Goal: Task Accomplishment & Management: Use online tool/utility

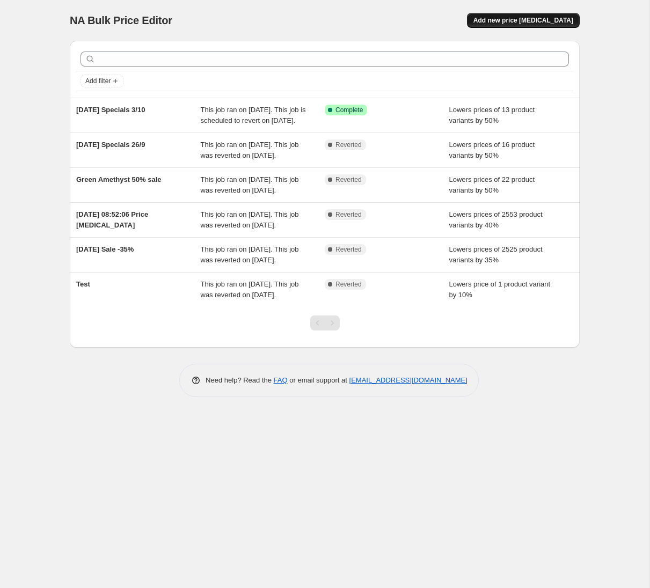
click at [522, 16] on span "Add new price [MEDICAL_DATA]" at bounding box center [524, 20] width 100 height 9
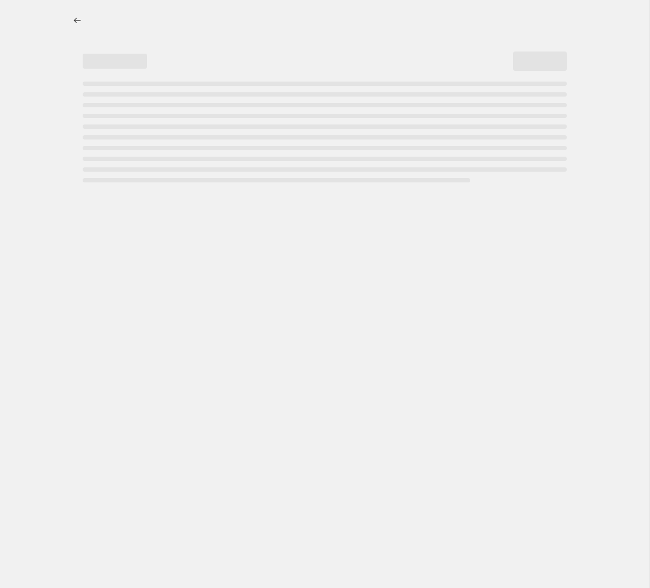
select select "percentage"
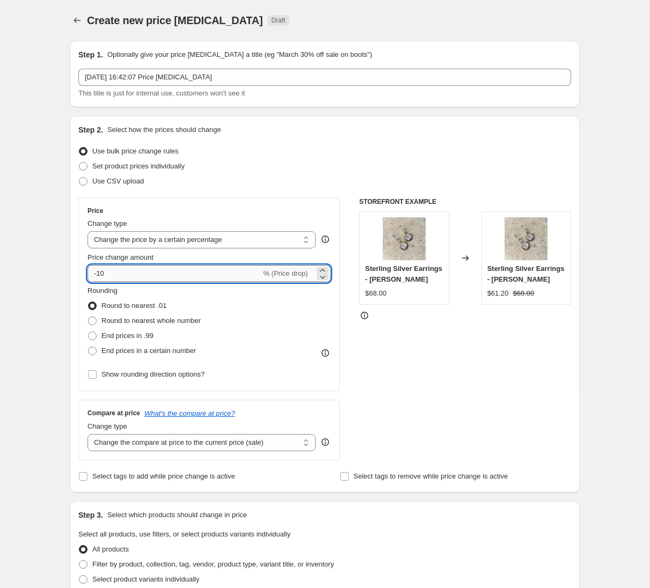
drag, startPoint x: 108, startPoint y: 275, endPoint x: 116, endPoint y: 273, distance: 8.0
click at [109, 275] on input "-10" at bounding box center [174, 273] width 173 height 17
type input "-1"
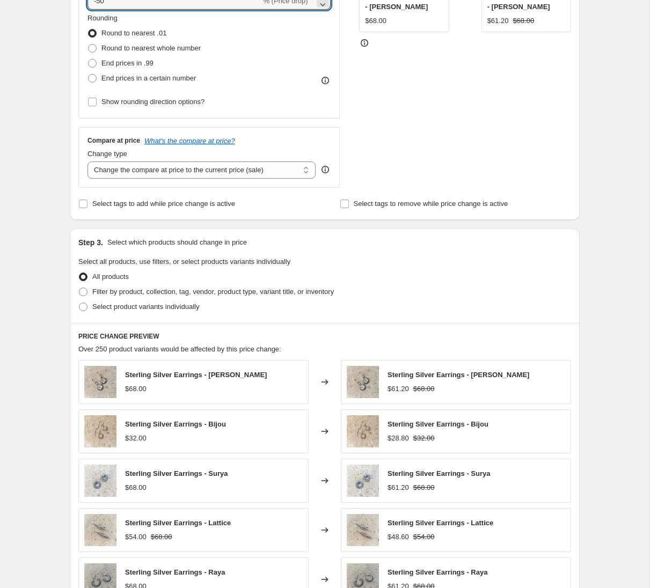
scroll to position [276, 0]
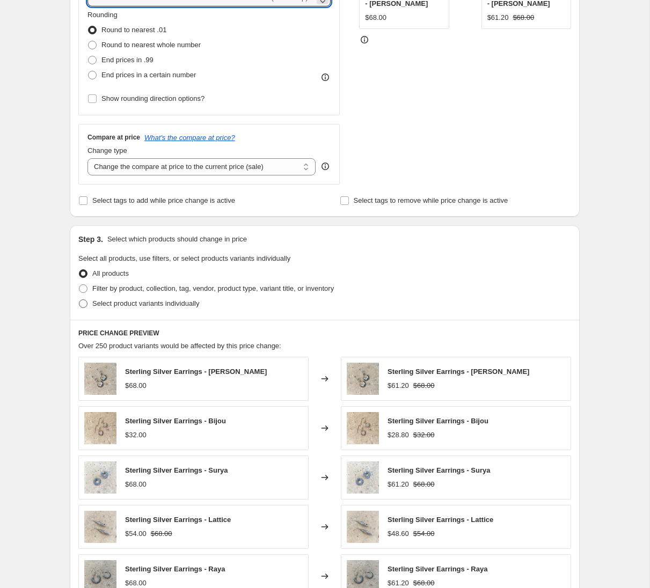
type input "-50"
click at [82, 303] on span at bounding box center [83, 304] width 9 height 9
click at [79, 300] on input "Select product variants individually" at bounding box center [79, 300] width 1 height 1
radio input "true"
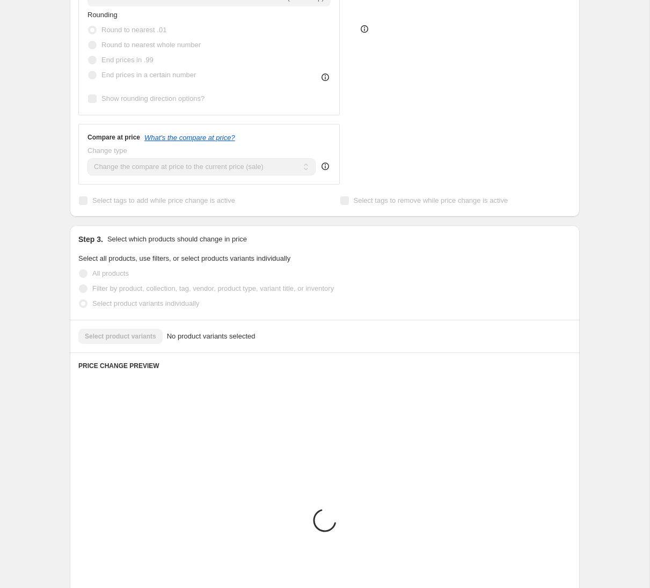
scroll to position [247, 0]
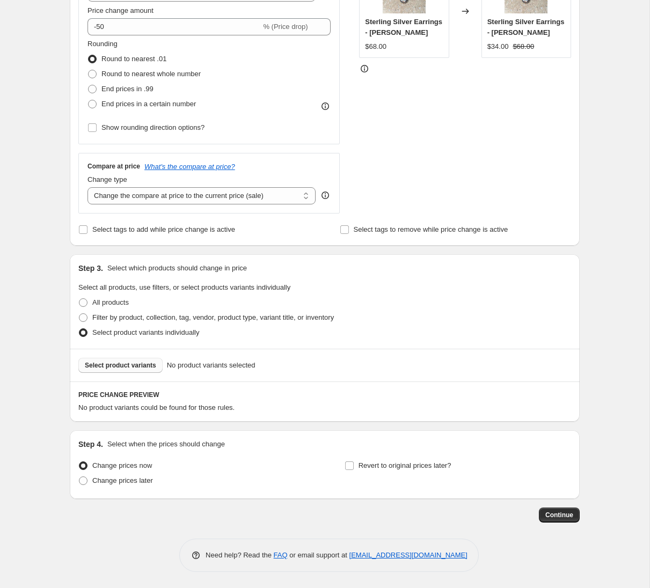
click at [138, 366] on span "Select product variants" at bounding box center [120, 365] width 71 height 9
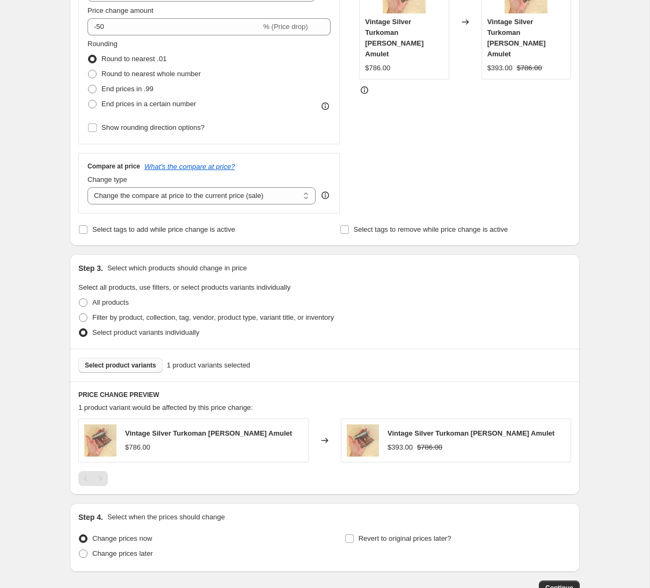
click at [121, 366] on span "Select product variants" at bounding box center [120, 365] width 71 height 9
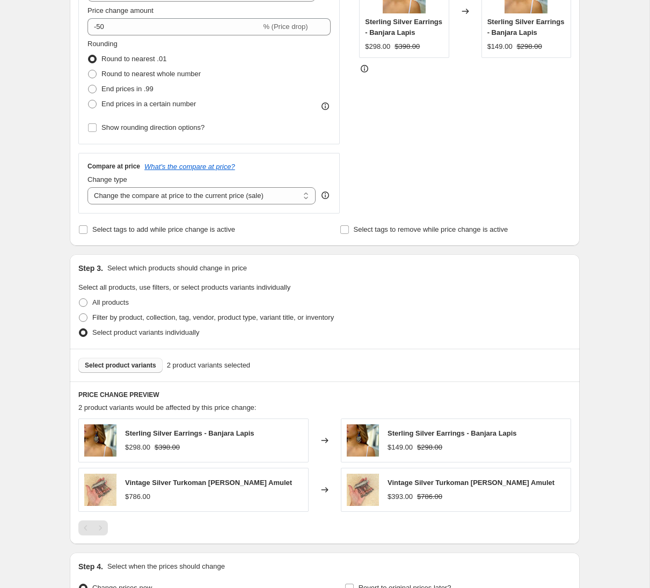
click at [128, 364] on span "Select product variants" at bounding box center [120, 365] width 71 height 9
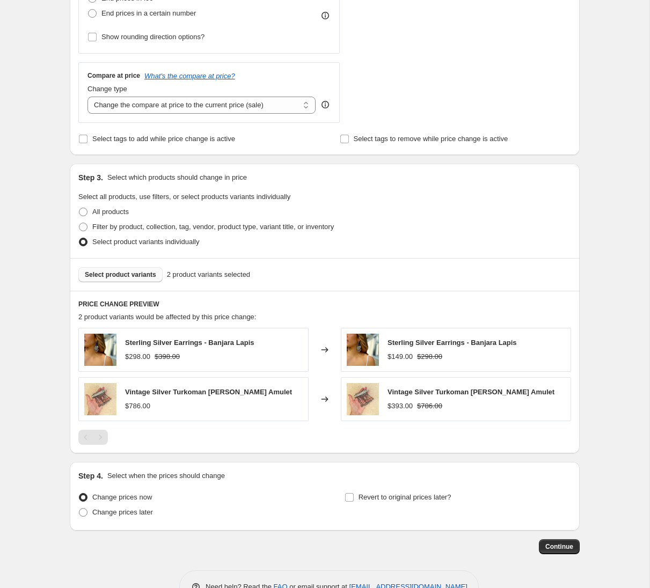
scroll to position [335, 0]
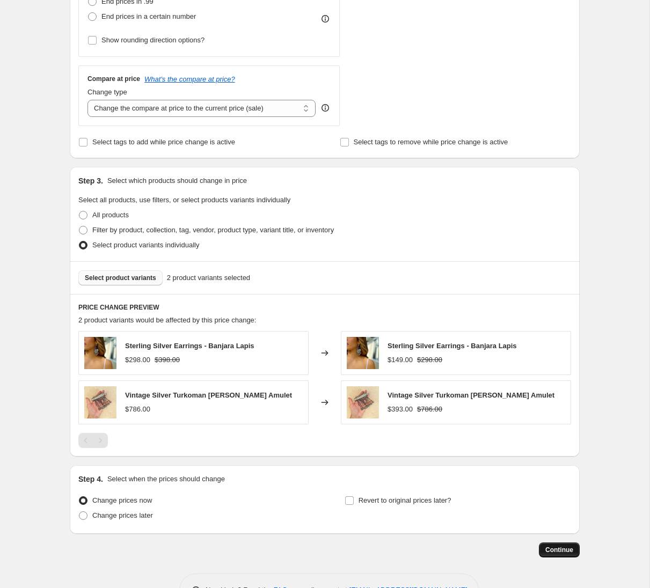
click at [559, 555] on button "Continue" at bounding box center [559, 550] width 41 height 15
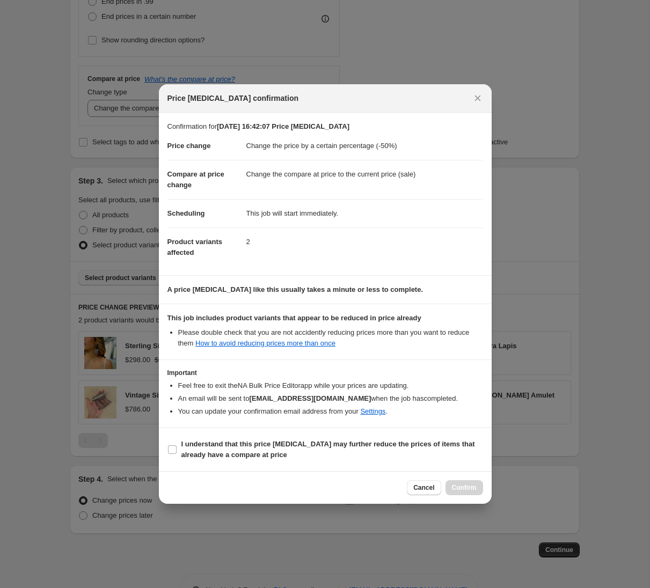
click at [426, 490] on span "Cancel" at bounding box center [423, 488] width 21 height 9
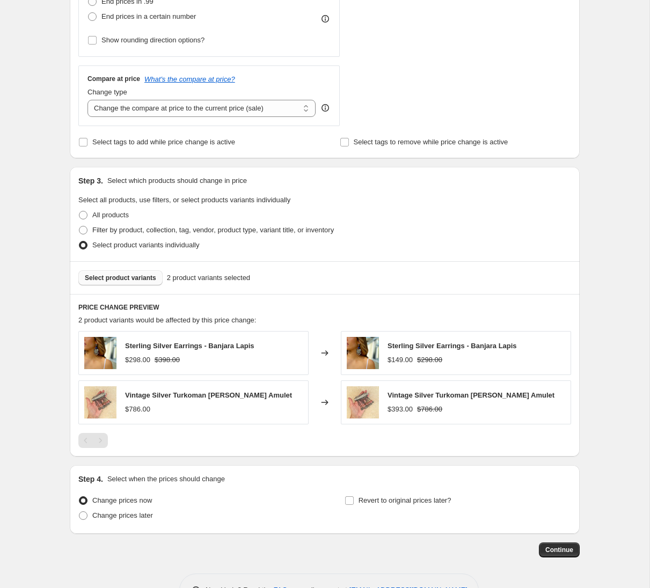
click at [117, 279] on span "Select product variants" at bounding box center [120, 278] width 71 height 9
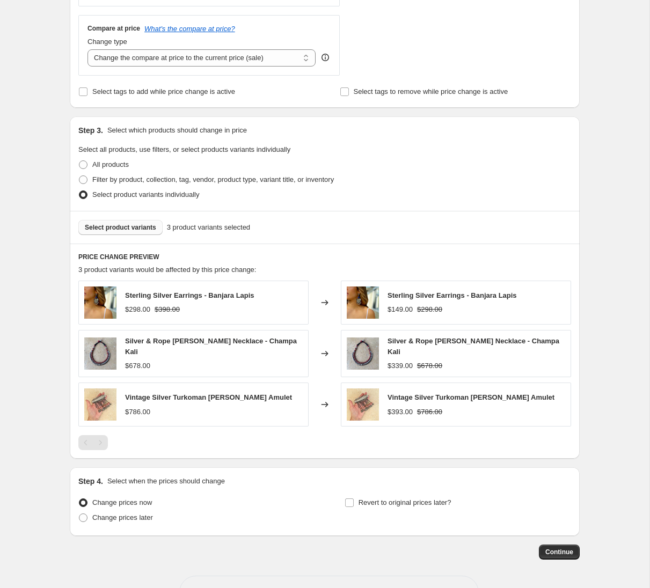
scroll to position [419, 0]
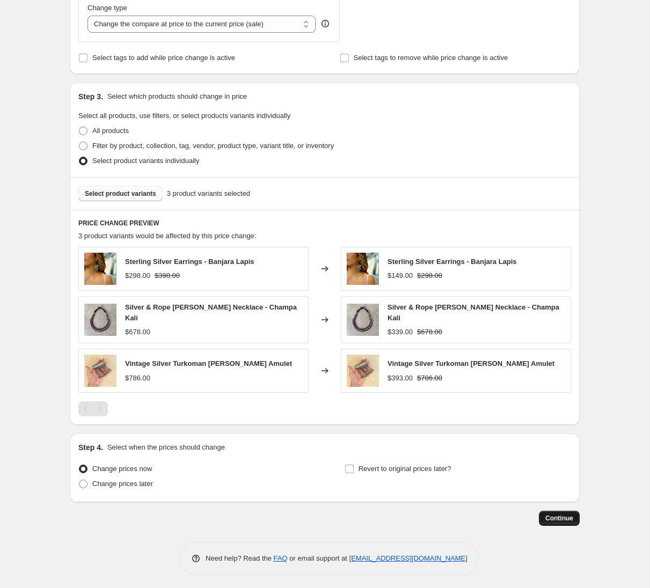
click at [560, 517] on span "Continue" at bounding box center [560, 518] width 28 height 9
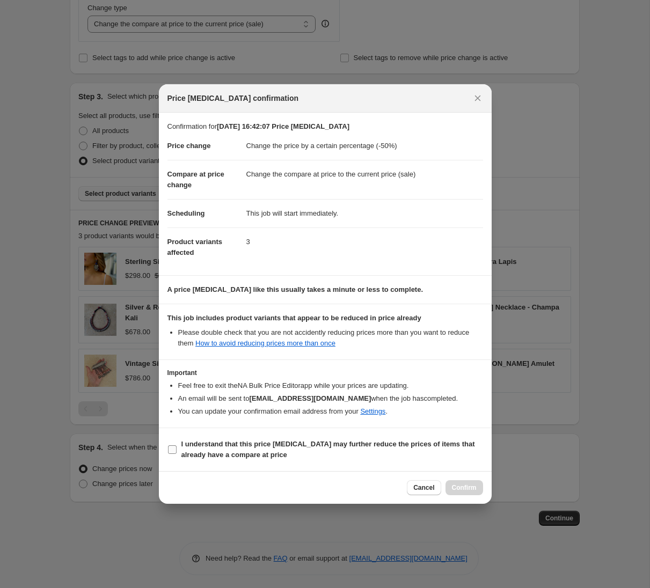
click at [172, 448] on input "I understand that this price [MEDICAL_DATA] may further reduce the prices of it…" at bounding box center [172, 450] width 9 height 9
checkbox input "true"
click at [466, 487] on span "Confirm" at bounding box center [464, 488] width 25 height 9
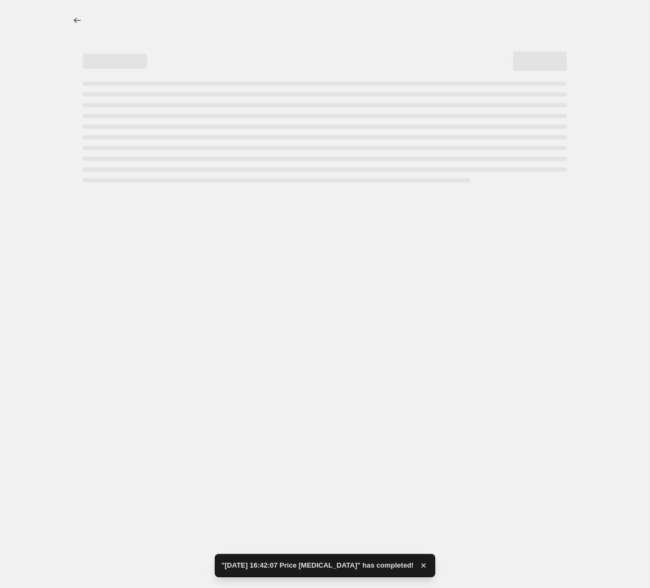
select select "percentage"
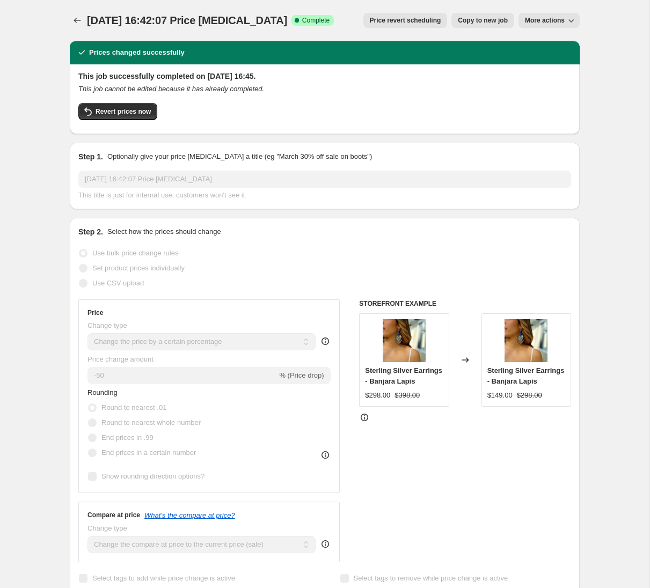
click at [620, 80] on div "[DATE] 16:42:07 Price [MEDICAL_DATA]. This page is ready [DATE] 16:42:07 Price …" at bounding box center [325, 544] width 650 height 1089
click at [406, 21] on span "Price revert scheduling" at bounding box center [405, 20] width 71 height 9
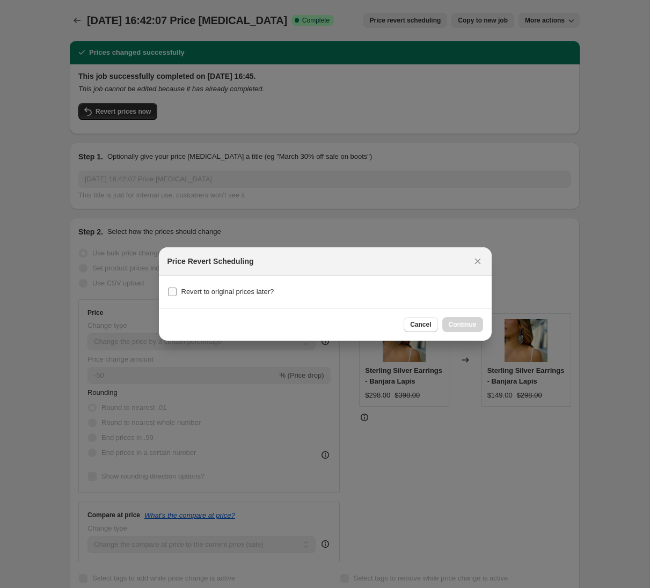
click at [176, 290] on input "Revert to original prices later?" at bounding box center [172, 292] width 9 height 9
checkbox input "true"
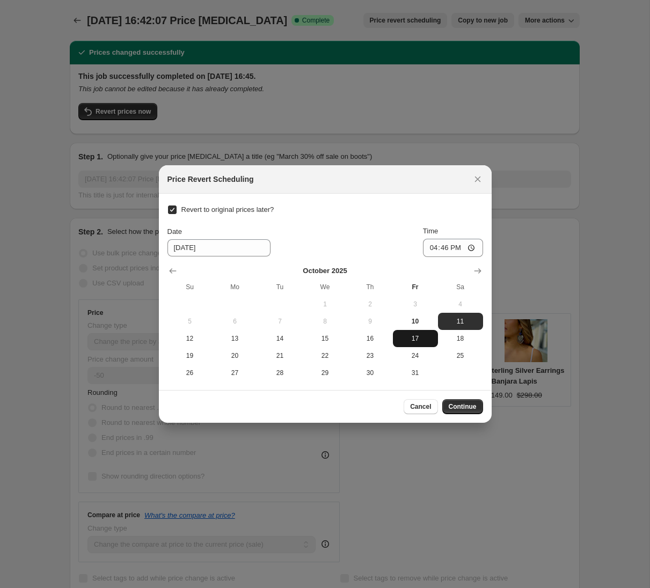
click at [418, 338] on span "17" at bounding box center [415, 339] width 37 height 9
click at [415, 337] on span "17" at bounding box center [415, 339] width 37 height 9
click at [417, 320] on span "10" at bounding box center [415, 321] width 37 height 9
click at [415, 338] on span "17" at bounding box center [415, 339] width 37 height 9
type input "[DATE]"
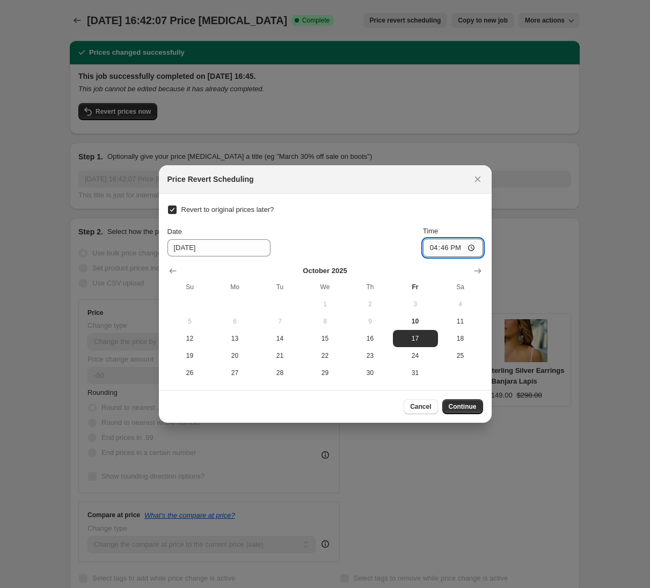
click at [450, 249] on input "16:46" at bounding box center [453, 248] width 60 height 18
click at [432, 248] on input "16:46" at bounding box center [453, 248] width 60 height 18
type input "22:46"
click at [473, 407] on span "Continue" at bounding box center [463, 407] width 28 height 9
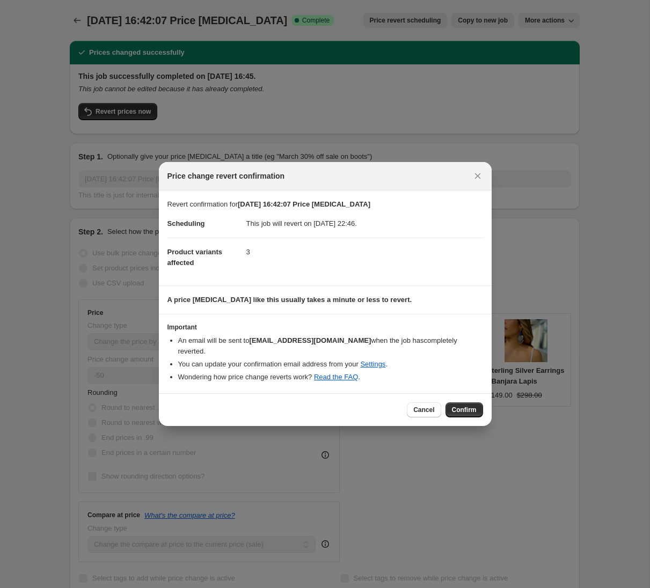
drag, startPoint x: 466, startPoint y: 403, endPoint x: 478, endPoint y: 404, distance: 12.4
click at [466, 406] on span "Confirm" at bounding box center [464, 410] width 25 height 9
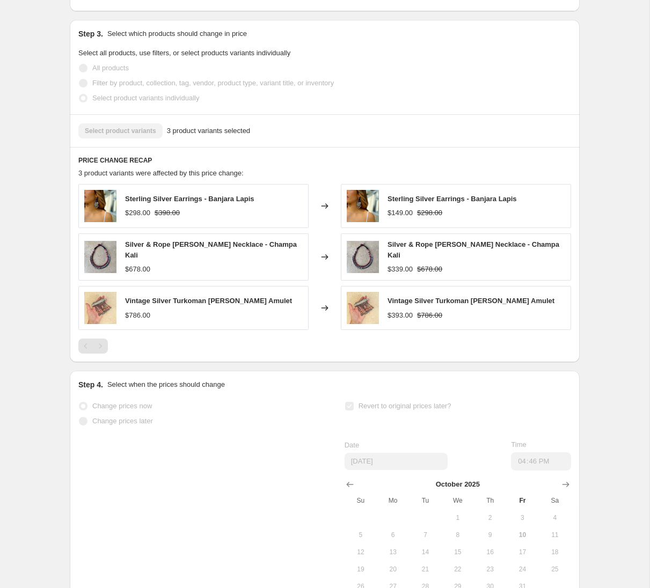
scroll to position [583, 0]
drag, startPoint x: 49, startPoint y: 136, endPoint x: 55, endPoint y: 138, distance: 6.1
click at [49, 136] on div "[DATE] 16:42:07 Price [MEDICAL_DATA]. This page is ready [DATE] 16:42:07 Price …" at bounding box center [325, 53] width 650 height 1273
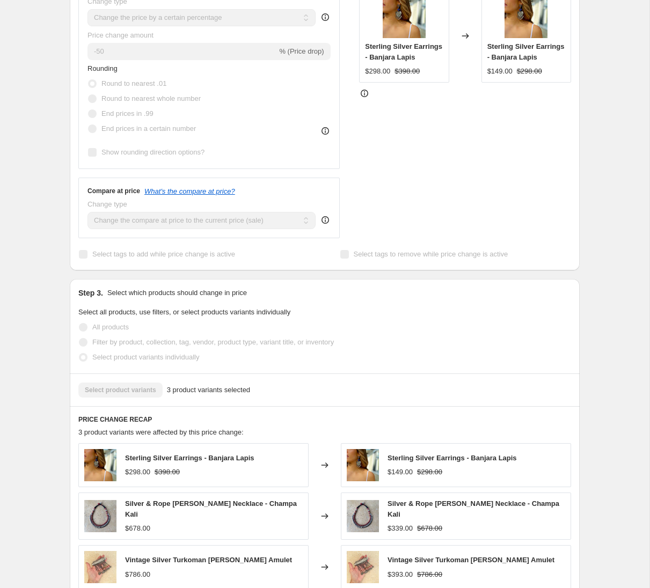
scroll to position [0, 0]
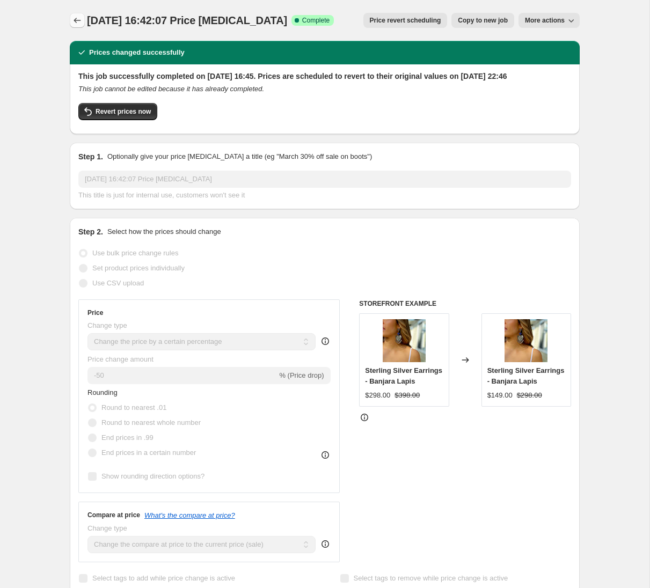
click at [76, 21] on icon "Price change jobs" at bounding box center [77, 20] width 11 height 11
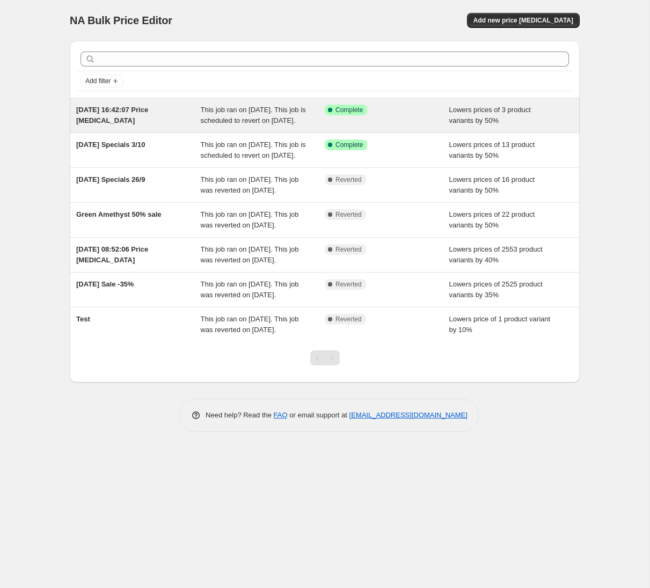
click at [141, 111] on span "[DATE] 16:42:07 Price [MEDICAL_DATA]" at bounding box center [112, 115] width 72 height 19
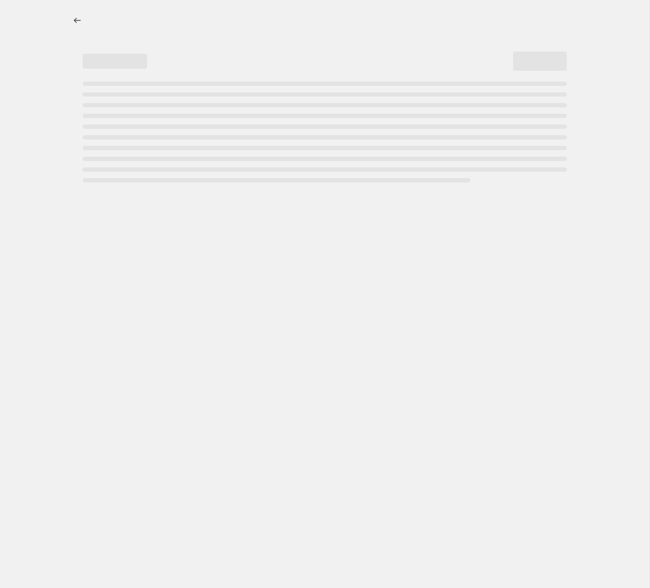
select select "percentage"
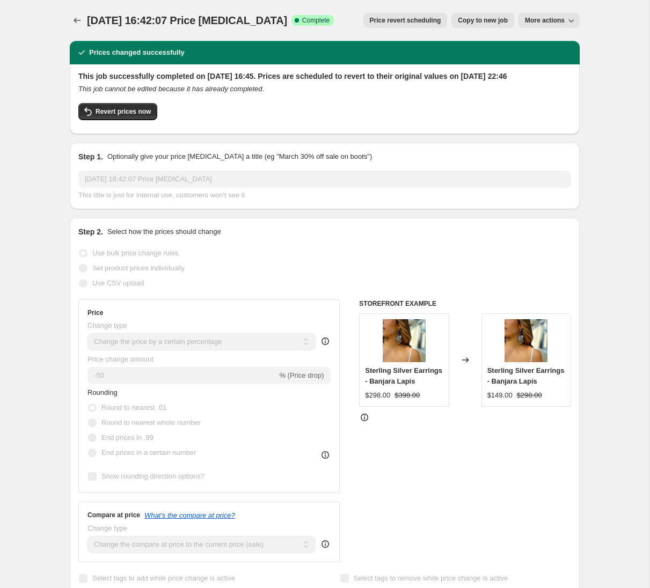
click at [220, 19] on span "[DATE] 16:42:07 Price [MEDICAL_DATA]" at bounding box center [187, 20] width 200 height 12
click at [556, 19] on span "More actions" at bounding box center [545, 20] width 40 height 9
click at [78, 19] on icon "Price change jobs" at bounding box center [77, 20] width 11 height 11
